Goal: Information Seeking & Learning: Compare options

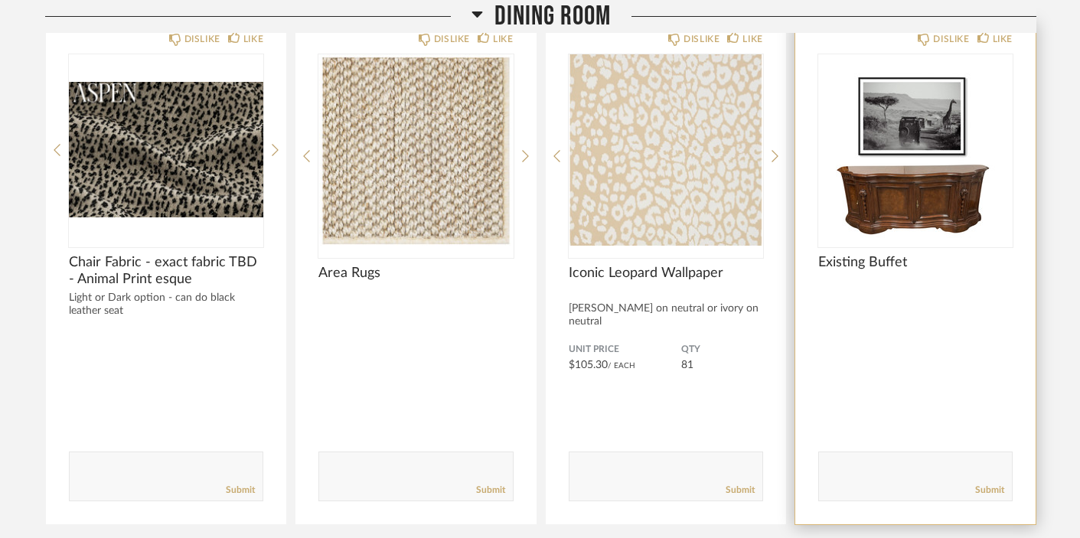
scroll to position [2646, 0]
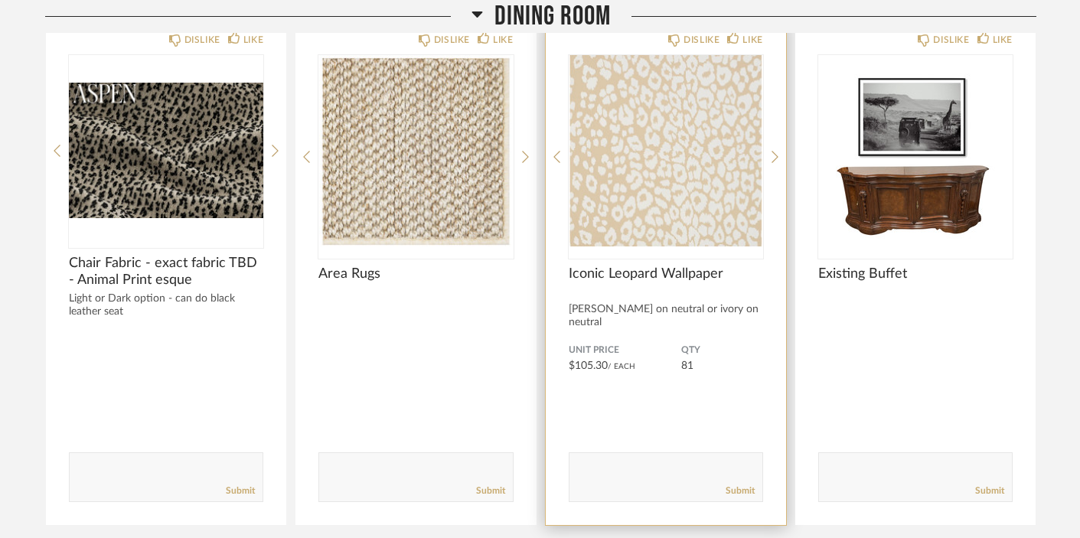
click at [697, 168] on img "0" at bounding box center [665, 150] width 194 height 191
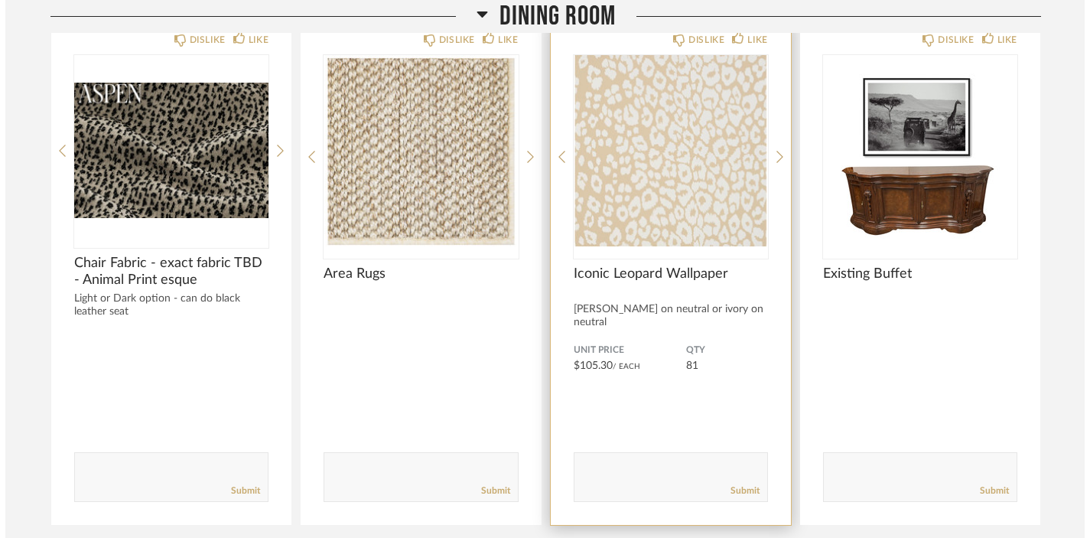
scroll to position [0, 0]
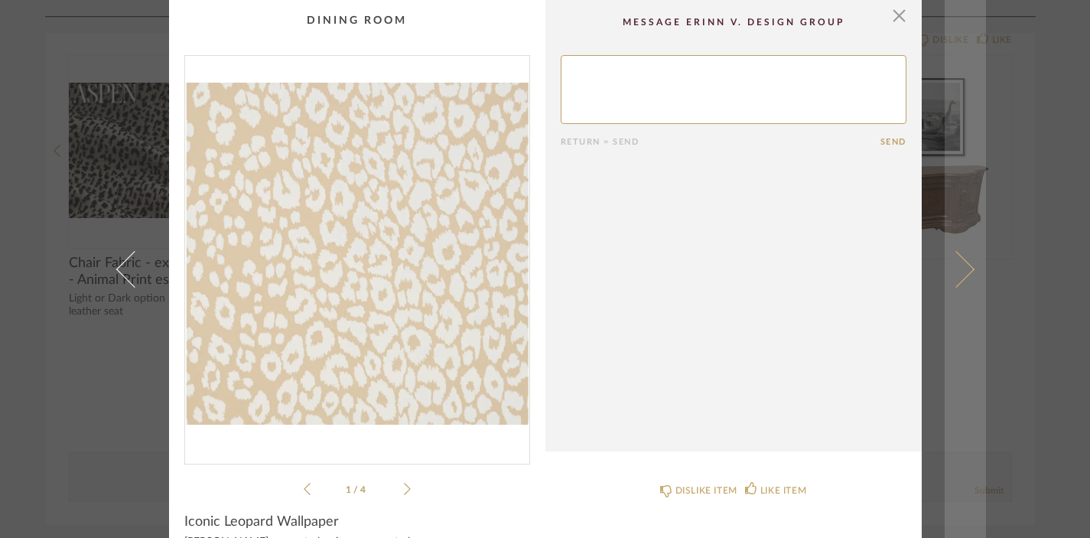
click at [969, 272] on link at bounding box center [965, 269] width 41 height 538
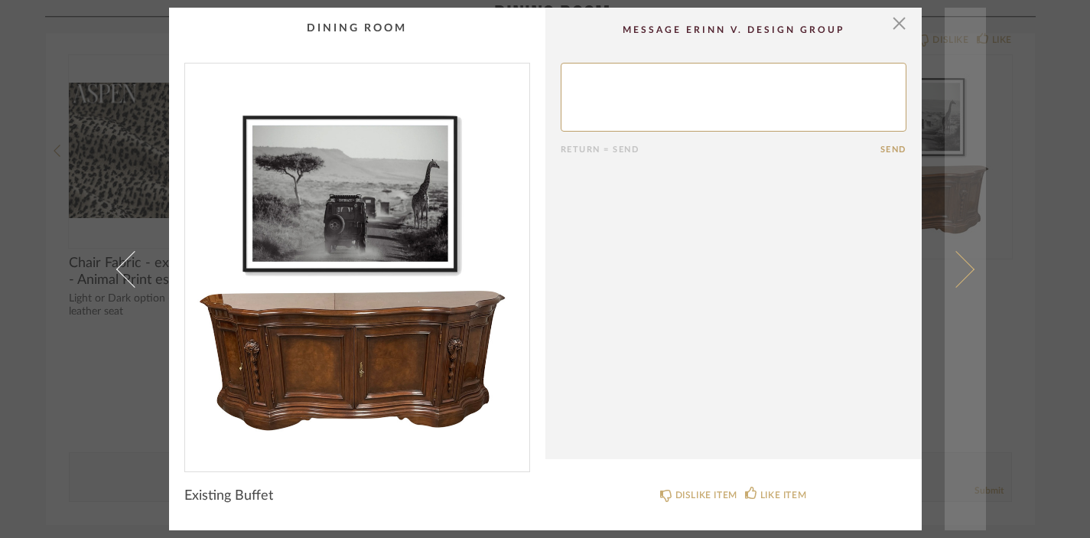
click at [952, 276] on span at bounding box center [955, 268] width 37 height 37
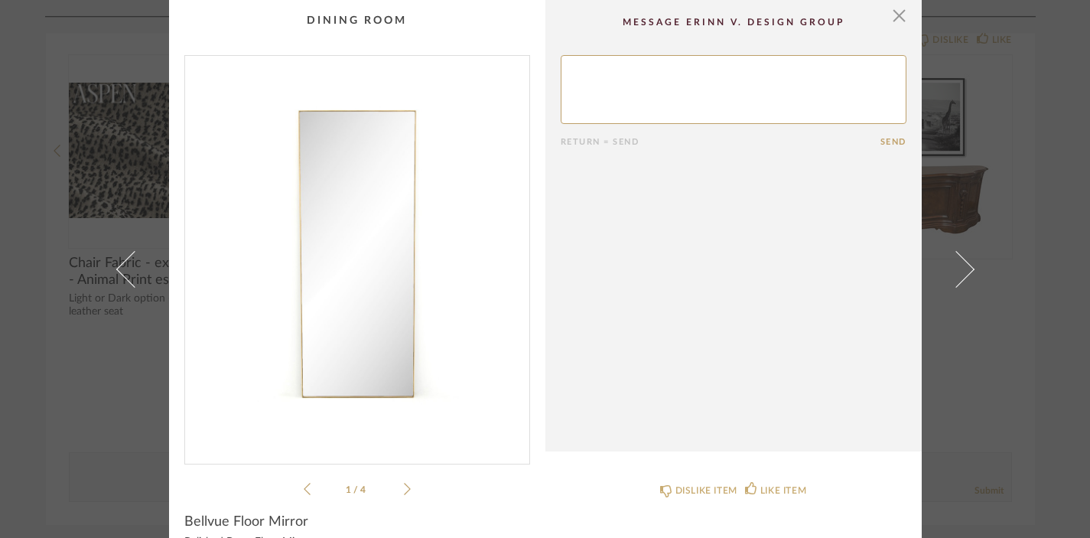
click at [952, 276] on span at bounding box center [955, 268] width 37 height 37
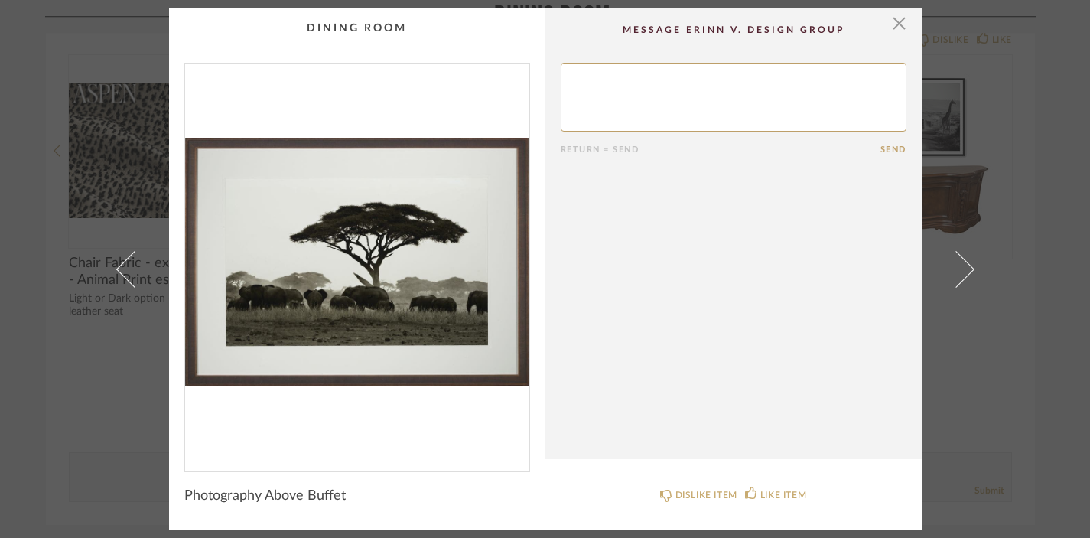
click at [952, 276] on span at bounding box center [955, 268] width 37 height 37
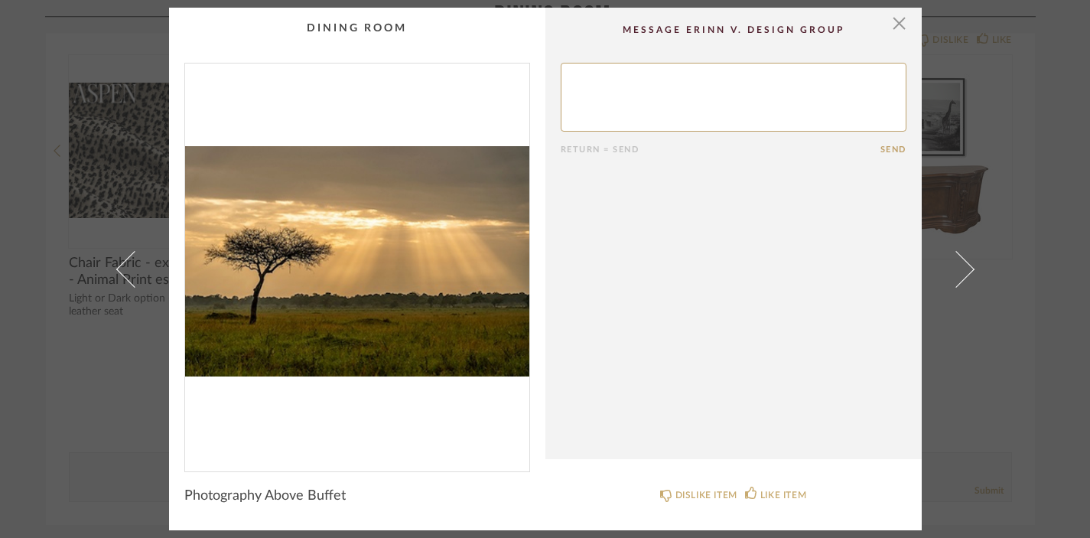
click at [952, 276] on span at bounding box center [955, 268] width 37 height 37
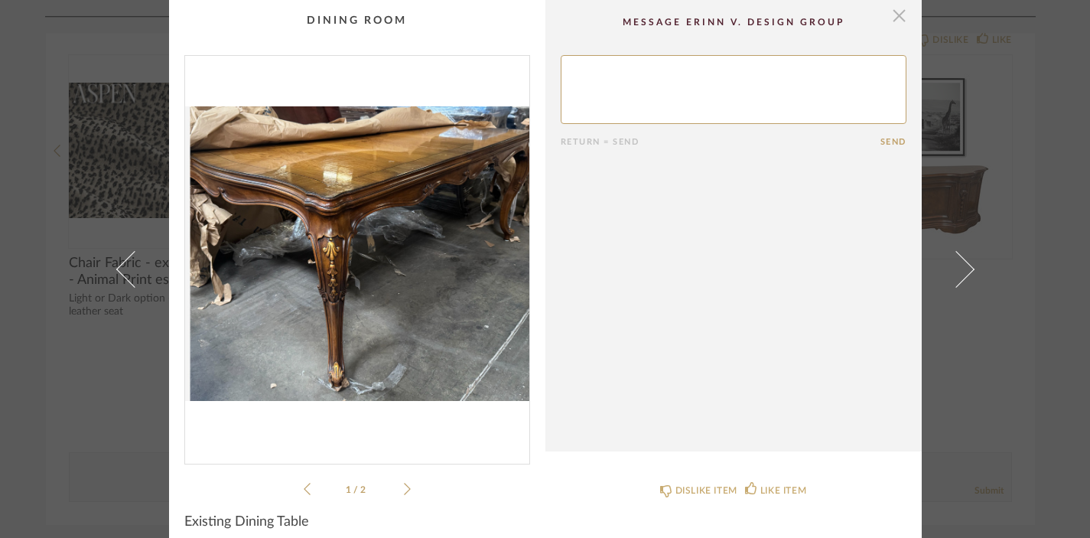
click at [895, 17] on span "button" at bounding box center [899, 15] width 31 height 31
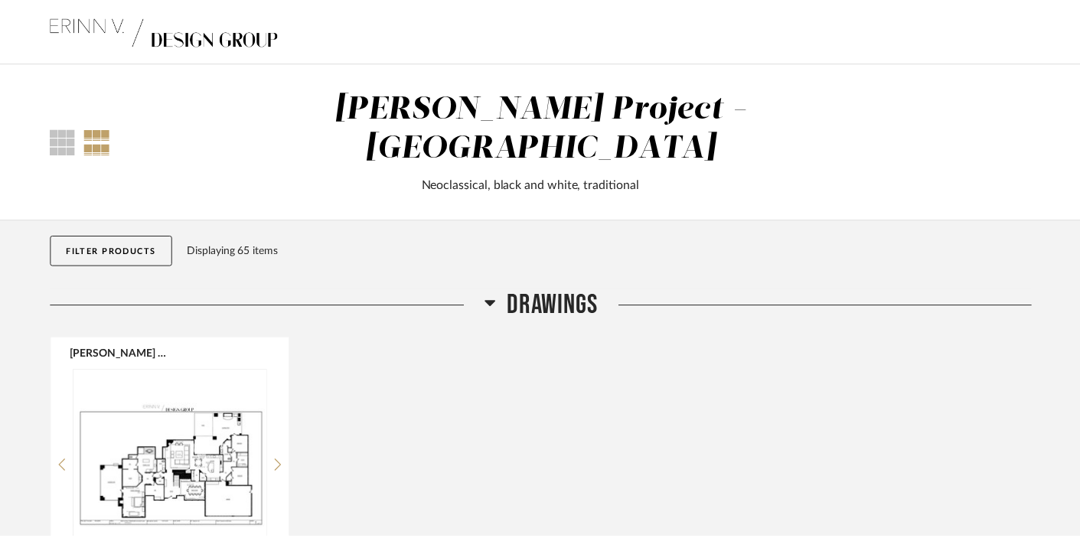
scroll to position [2646, 0]
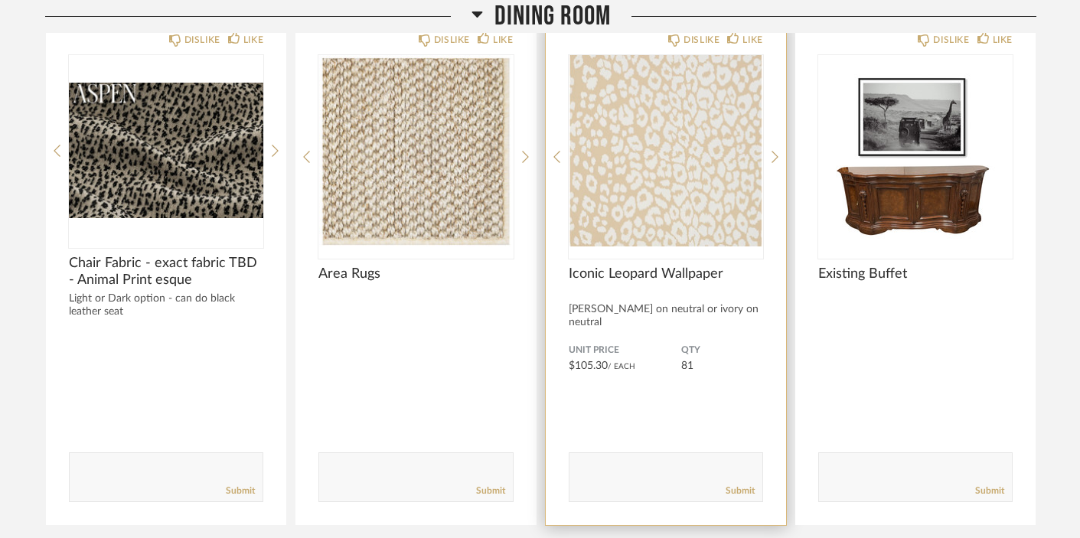
click at [702, 178] on img "0" at bounding box center [665, 150] width 194 height 191
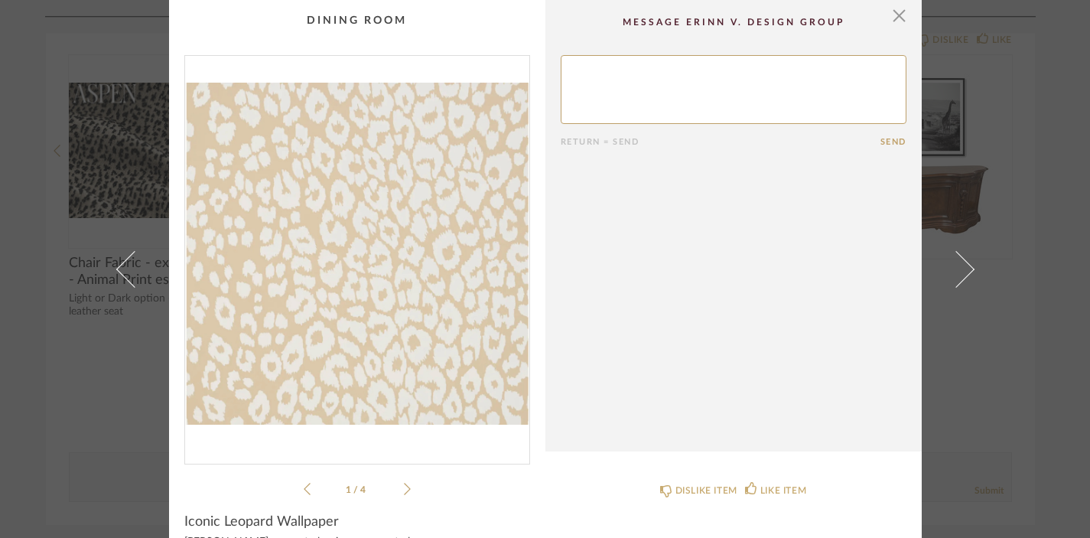
scroll to position [130, 0]
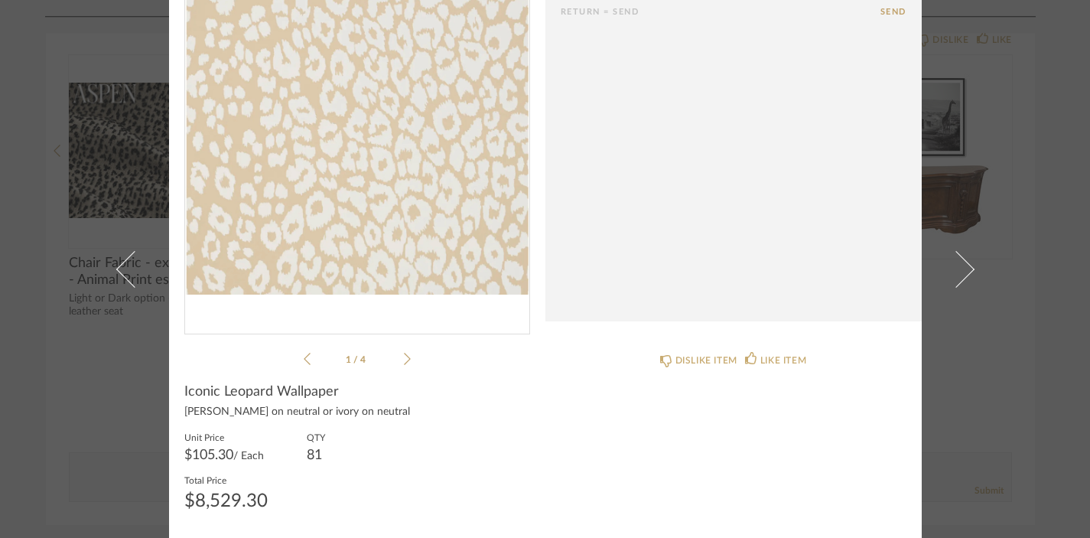
click at [404, 361] on icon at bounding box center [407, 359] width 7 height 12
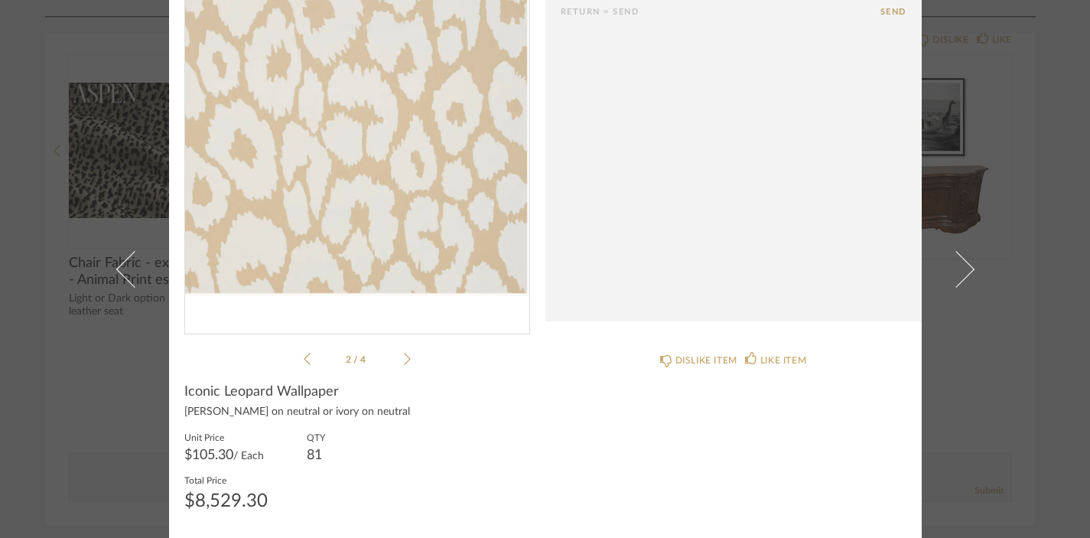
click at [404, 361] on icon at bounding box center [407, 359] width 7 height 12
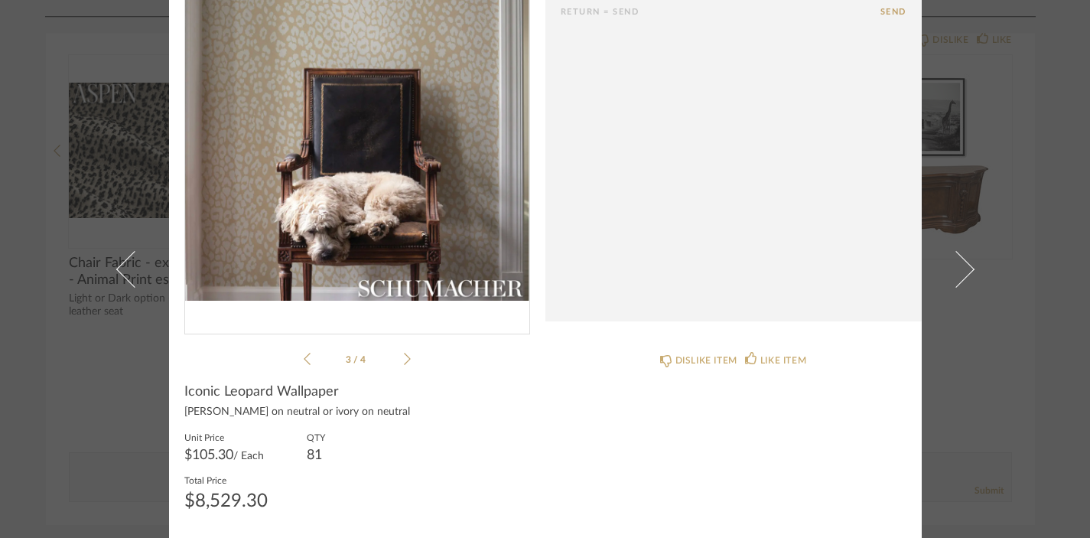
click at [404, 361] on icon at bounding box center [407, 359] width 7 height 12
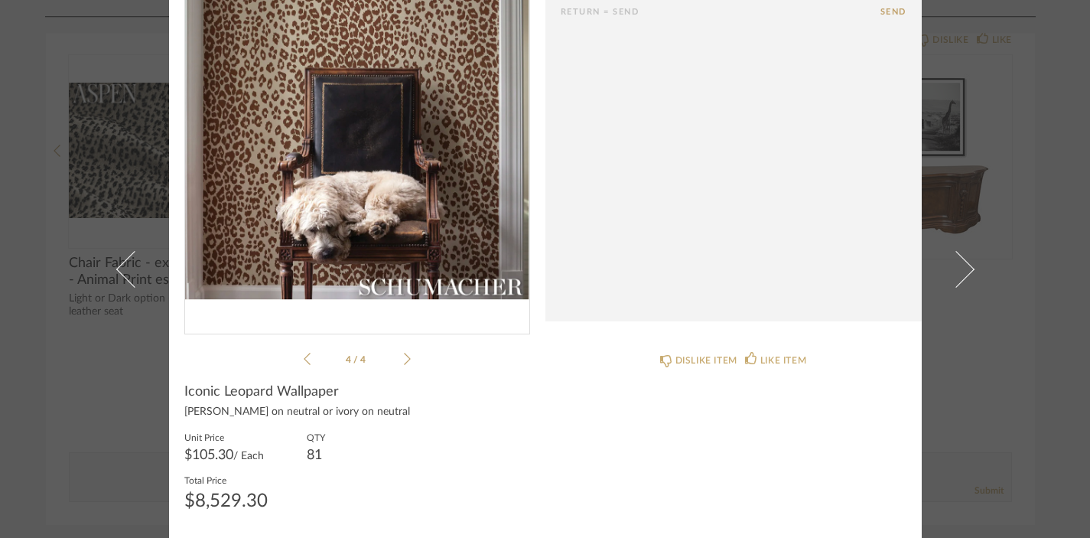
click at [404, 361] on icon at bounding box center [407, 359] width 7 height 12
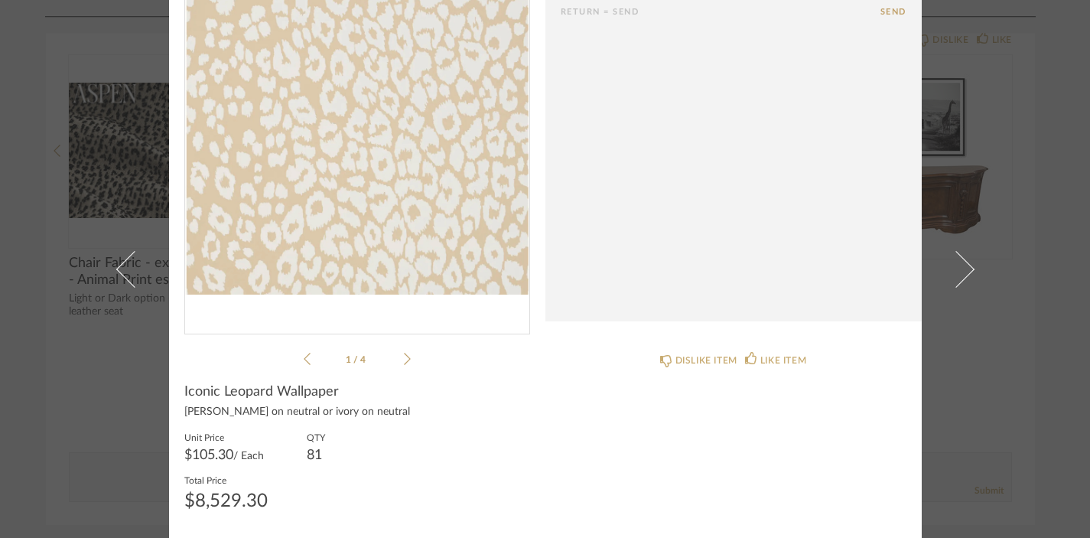
click at [404, 361] on icon at bounding box center [407, 359] width 7 height 12
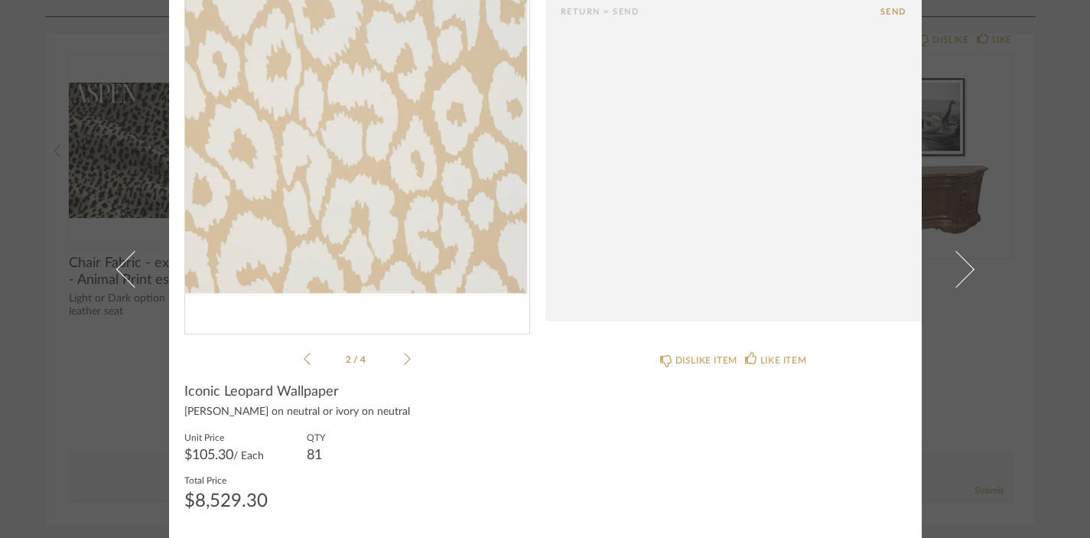
click at [404, 361] on icon at bounding box center [407, 359] width 7 height 12
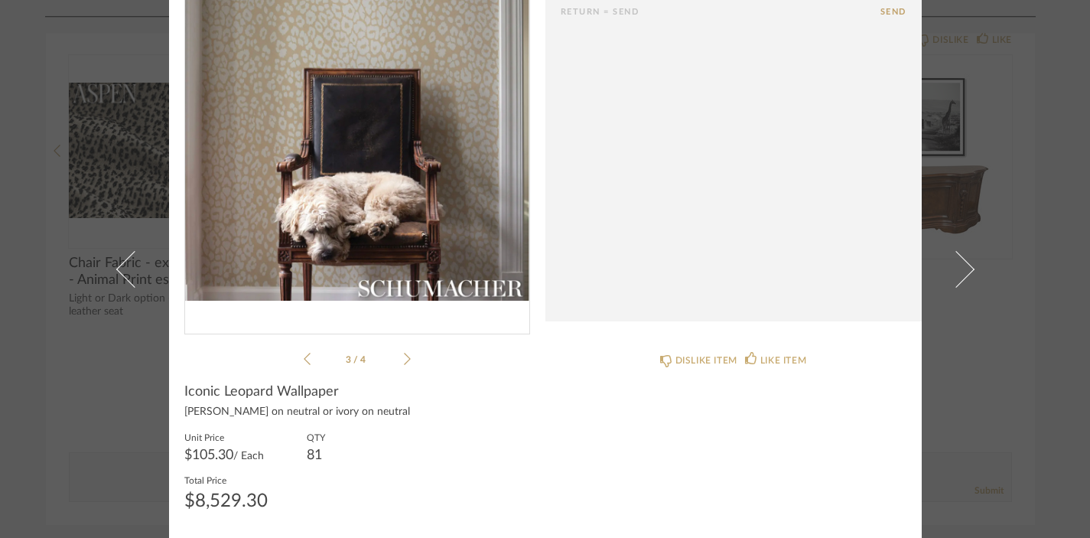
click at [404, 361] on icon at bounding box center [407, 359] width 7 height 12
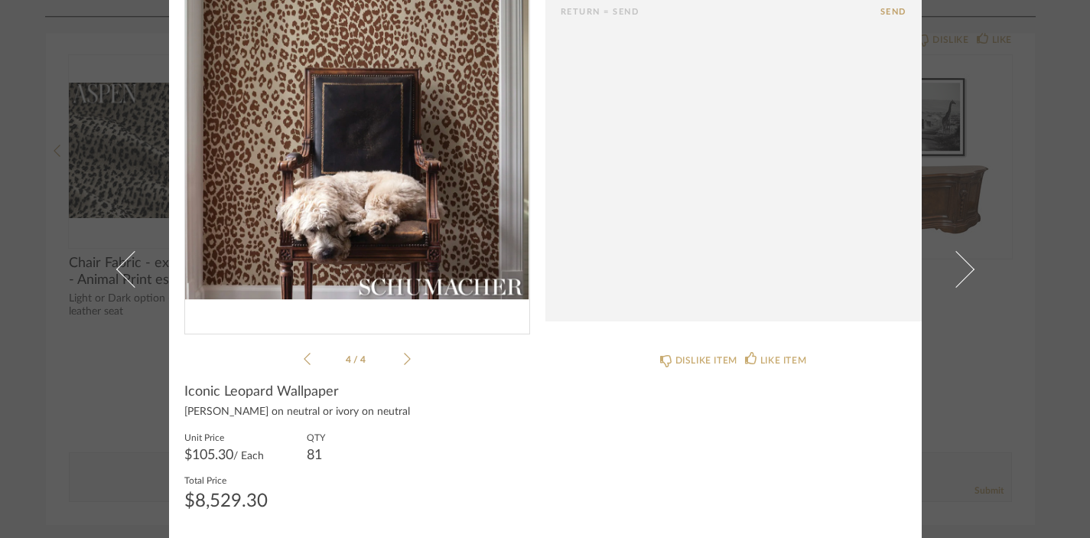
click at [1016, 252] on div "× 4 / 4 Return = Send Send Iconic Leopard Wallpaper Either brown on neutral or …" at bounding box center [545, 269] width 1090 height 538
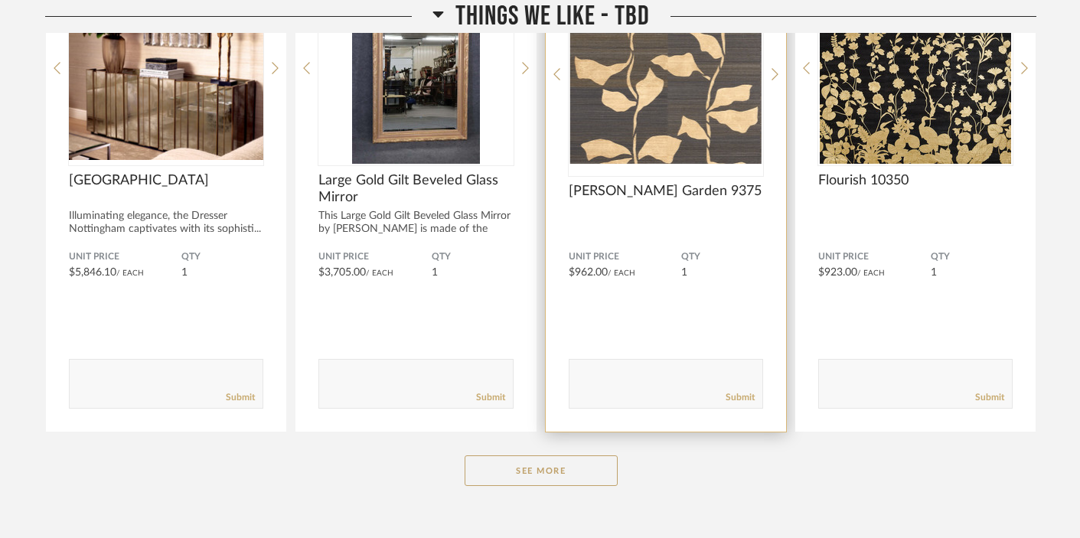
scroll to position [3998, 0]
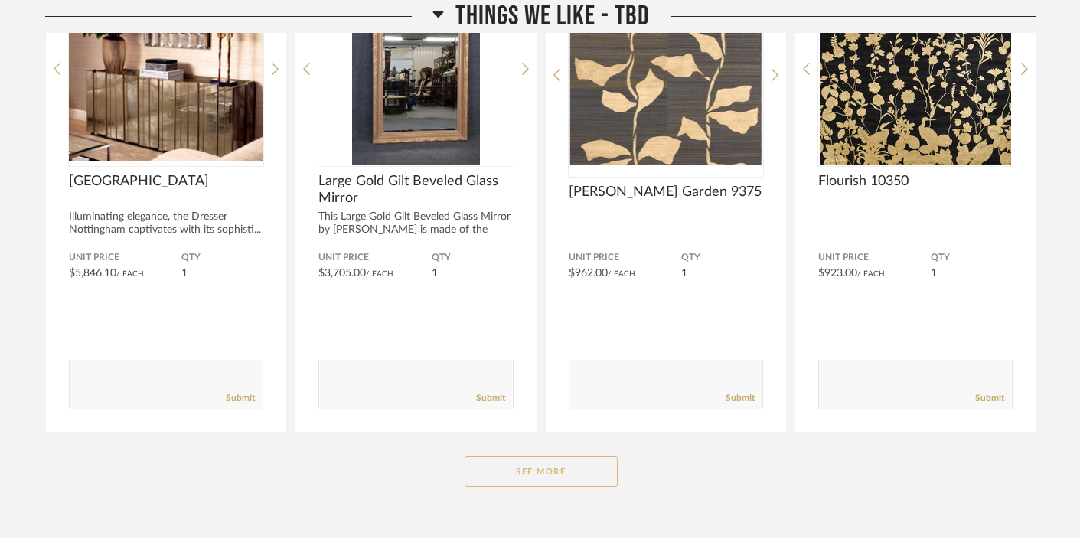
click at [572, 456] on button "See More" at bounding box center [540, 471] width 153 height 31
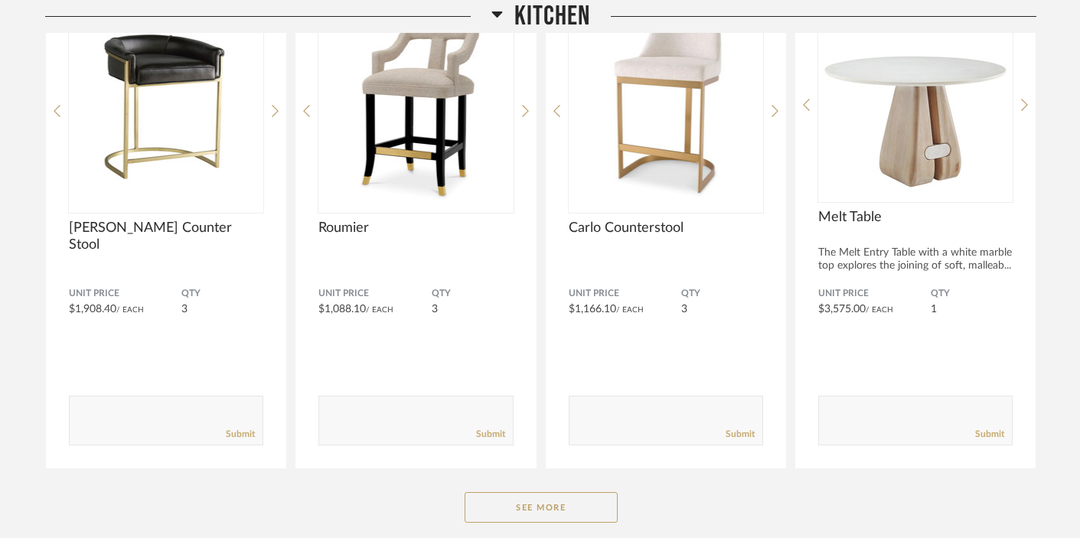
scroll to position [2048, 0]
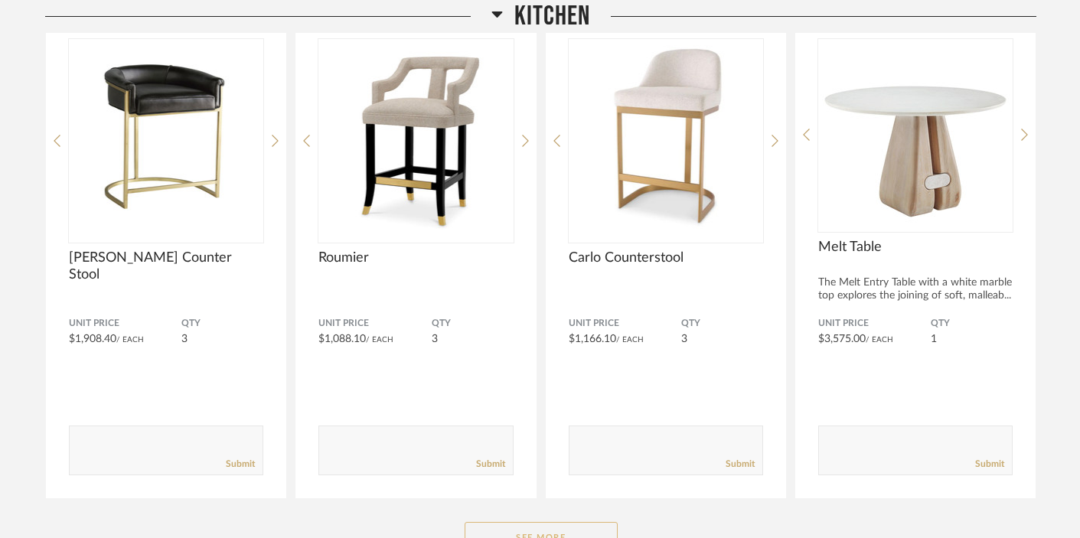
click at [572, 522] on button "See More" at bounding box center [540, 537] width 153 height 31
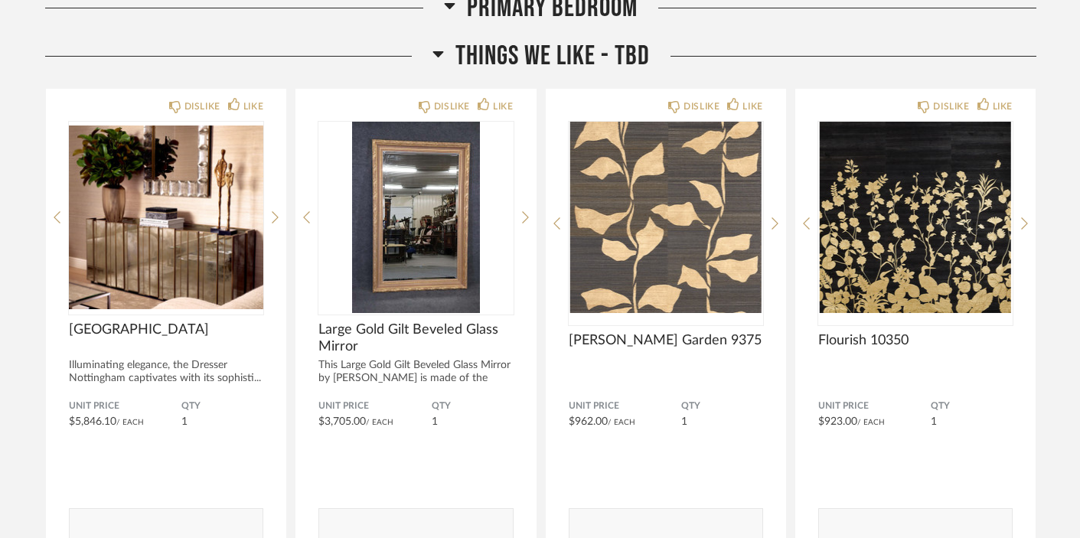
scroll to position [4890, 0]
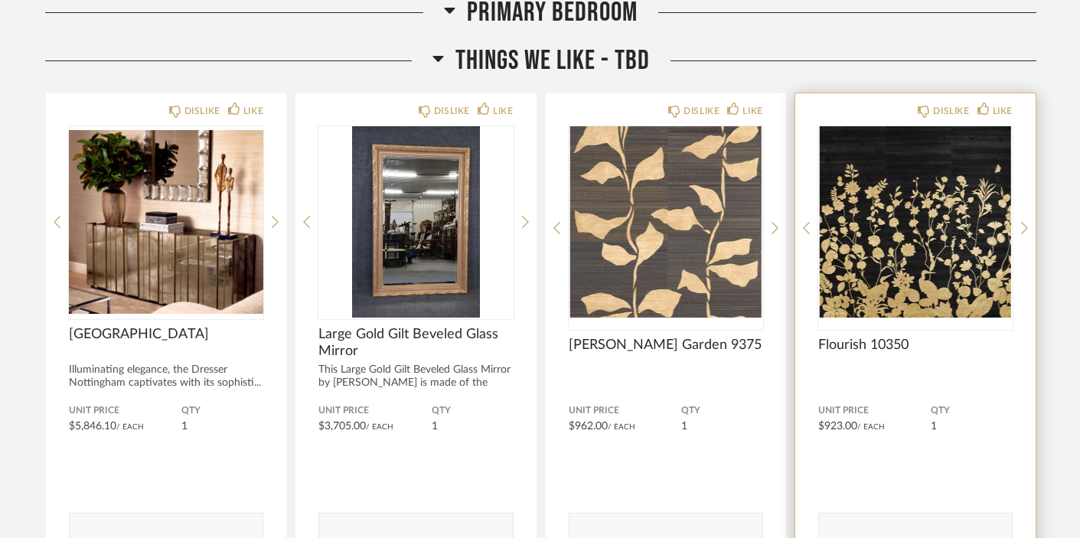
click at [926, 145] on img "0" at bounding box center [915, 221] width 194 height 191
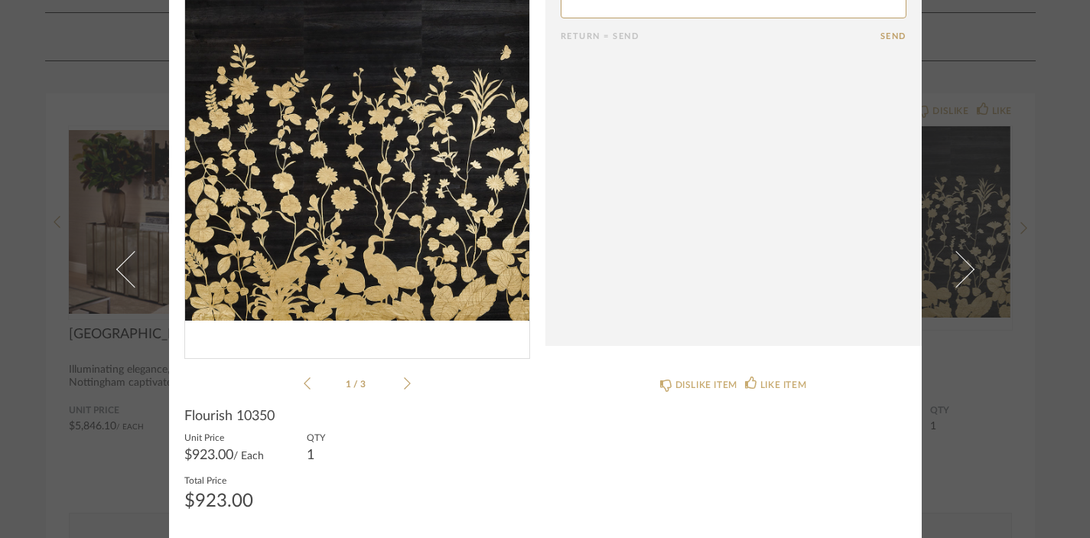
scroll to position [0, 0]
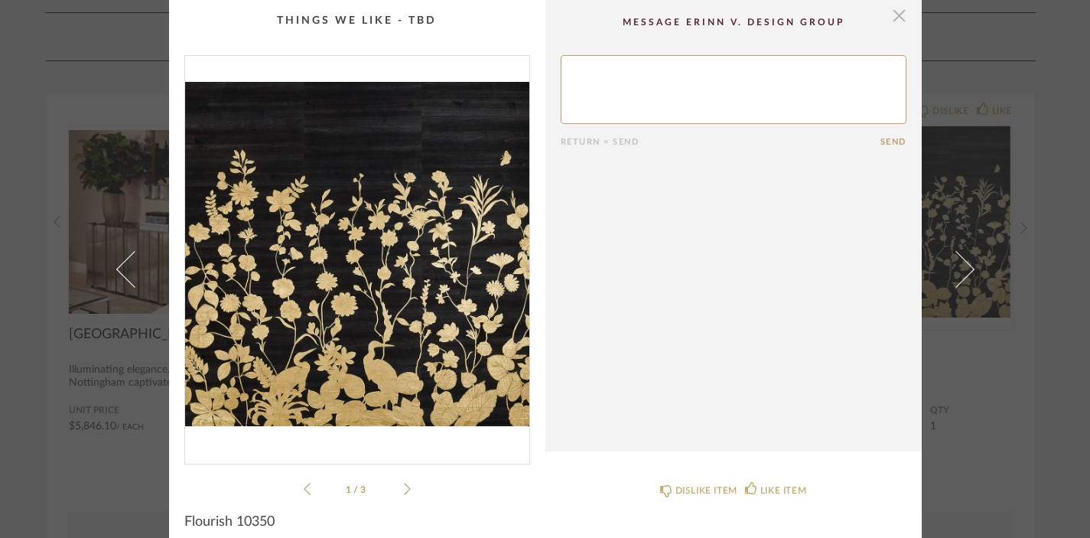
click at [894, 16] on span "button" at bounding box center [899, 15] width 31 height 31
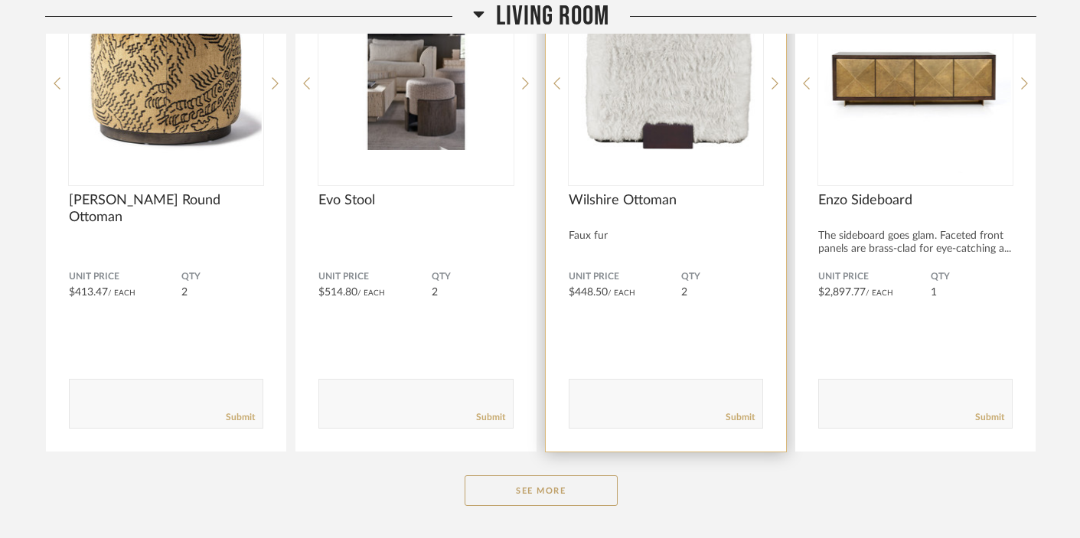
scroll to position [1510, 0]
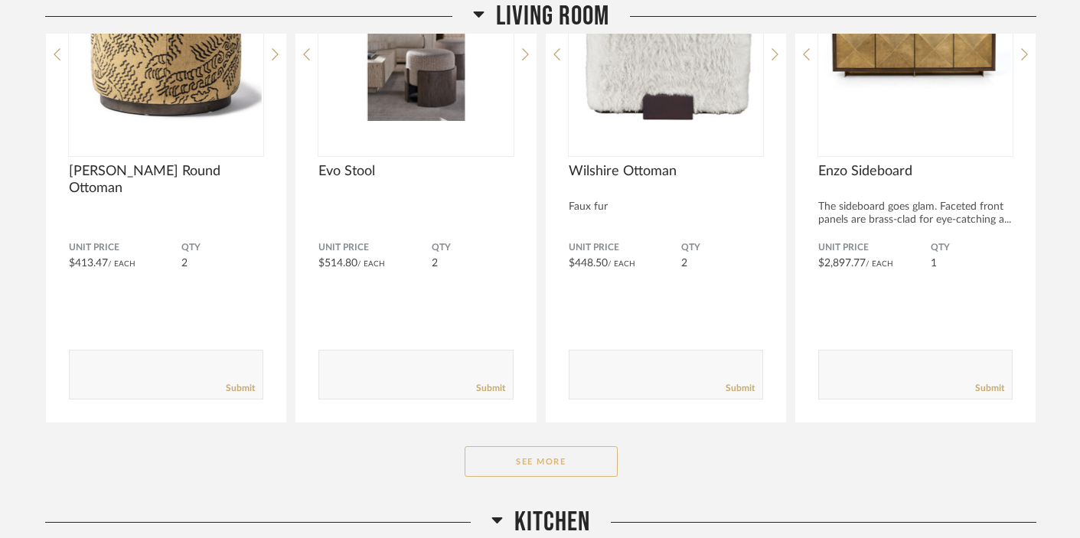
click at [561, 446] on button "See More" at bounding box center [540, 461] width 153 height 31
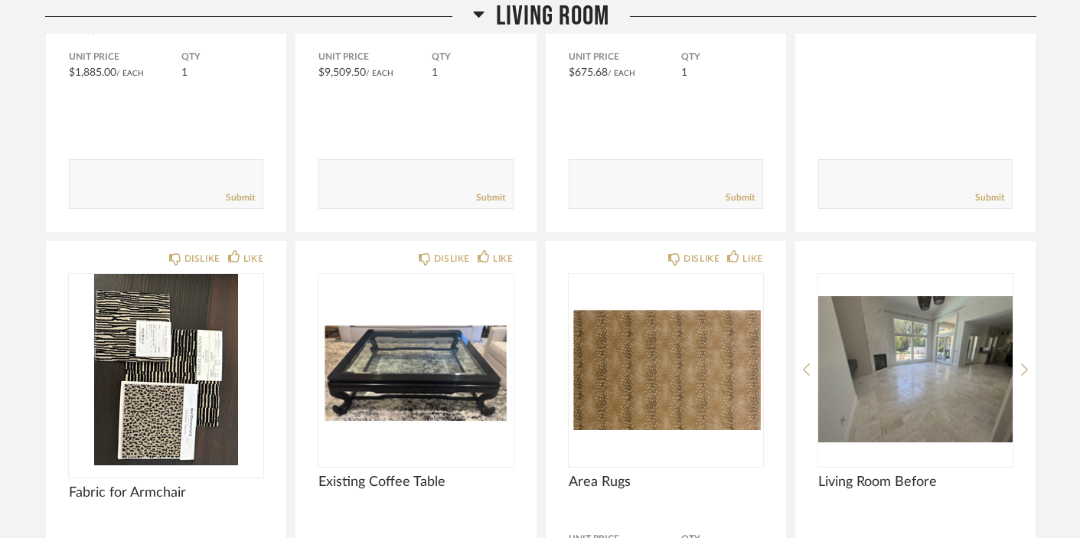
scroll to position [2702, 0]
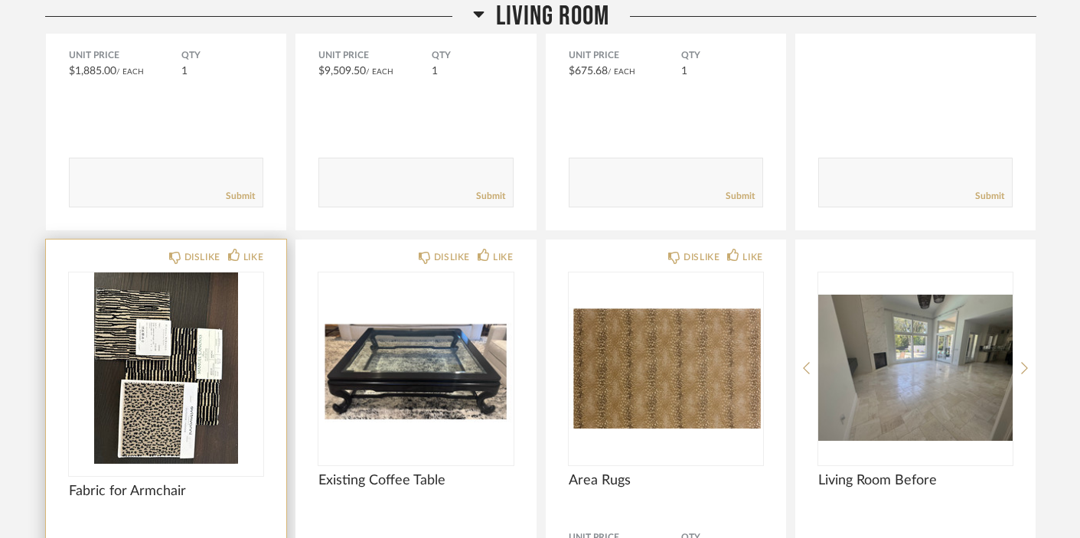
click at [182, 331] on img "0" at bounding box center [166, 367] width 194 height 191
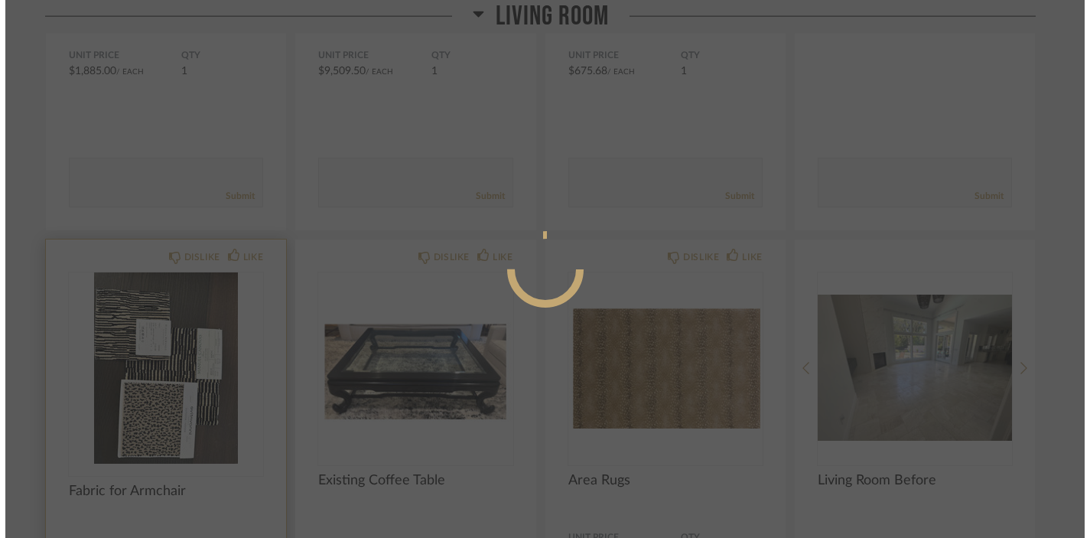
scroll to position [0, 0]
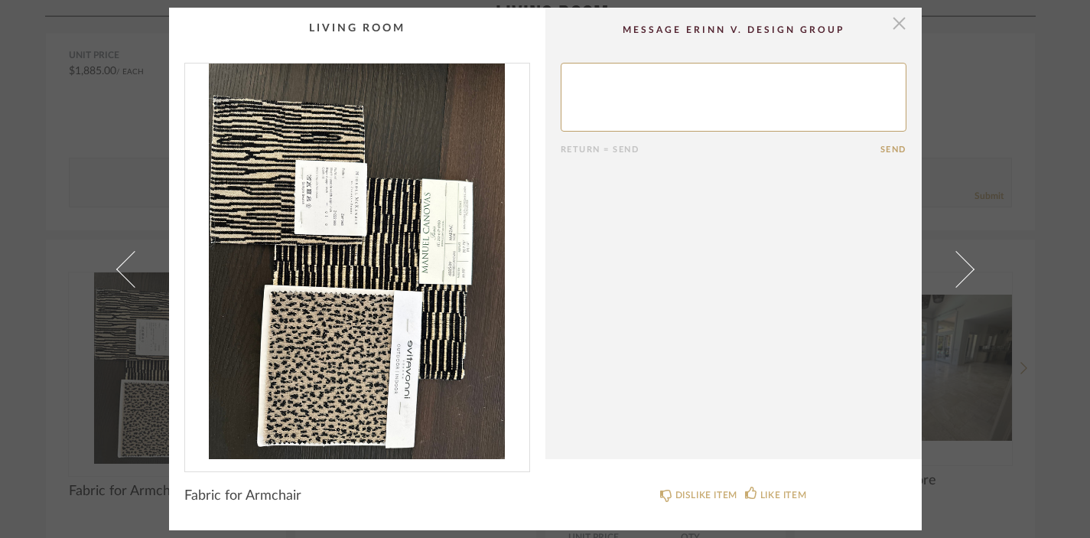
click at [889, 24] on span "button" at bounding box center [899, 23] width 31 height 31
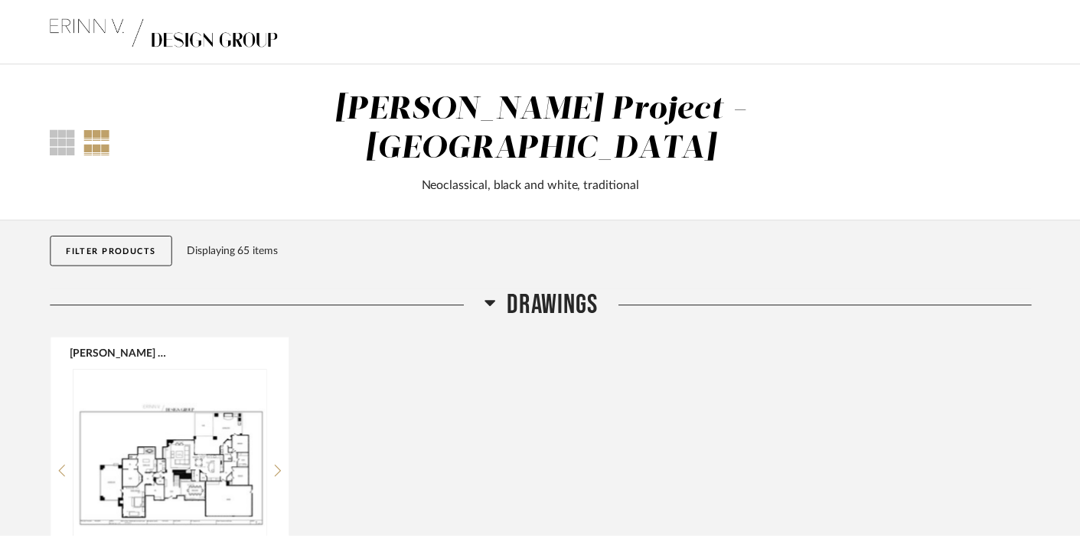
scroll to position [2702, 0]
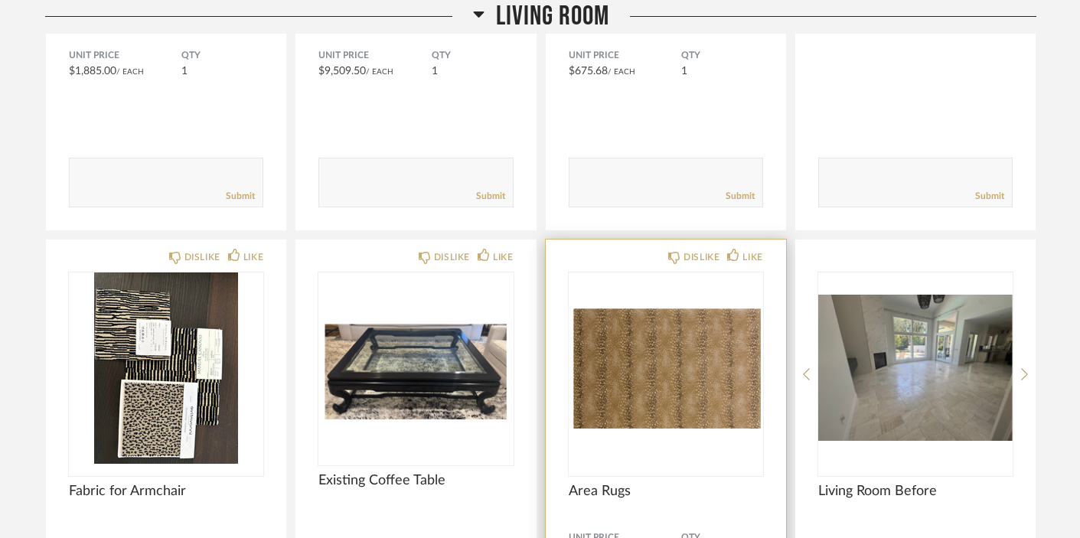
click at [682, 338] on img "0" at bounding box center [665, 367] width 194 height 191
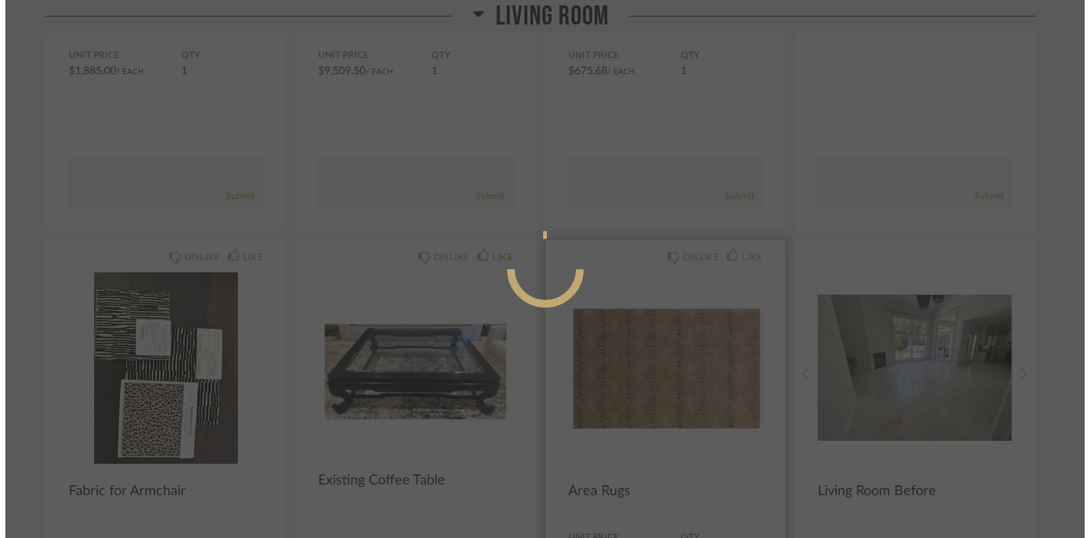
scroll to position [0, 0]
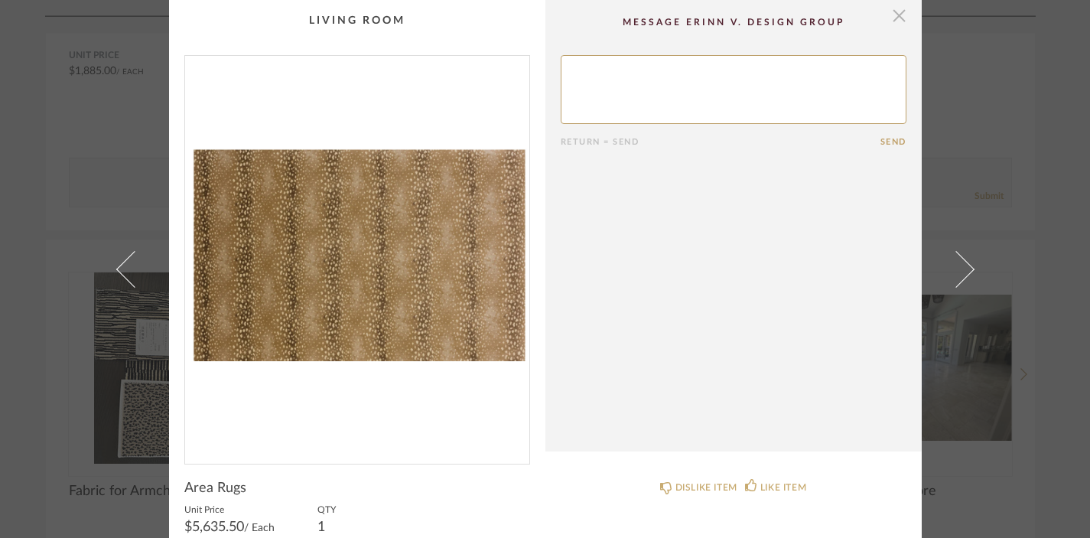
click at [891, 18] on span "button" at bounding box center [899, 15] width 31 height 31
